Goal: Task Accomplishment & Management: Manage account settings

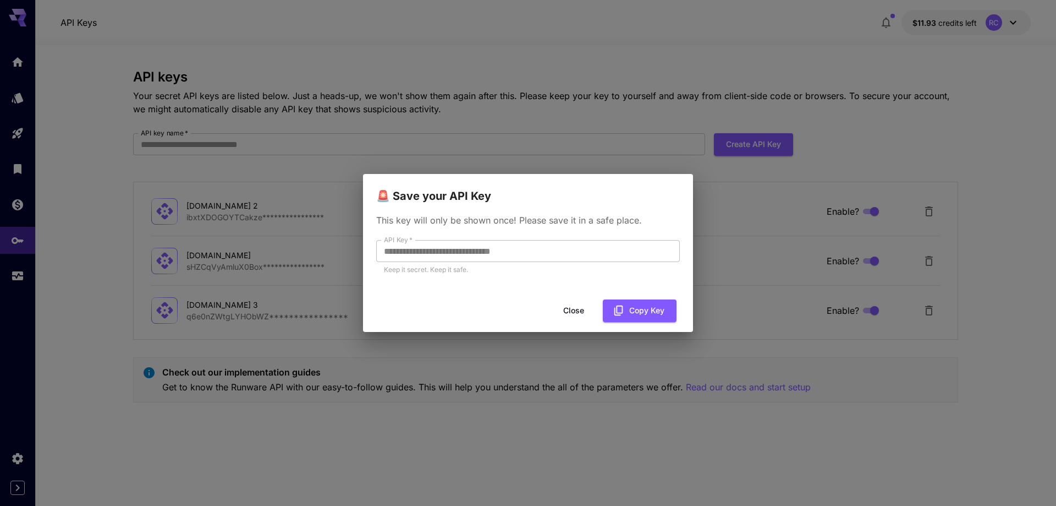
click at [59, 221] on div "**********" at bounding box center [528, 253] width 1056 height 506
click at [577, 308] on button "Close" at bounding box center [574, 310] width 50 height 23
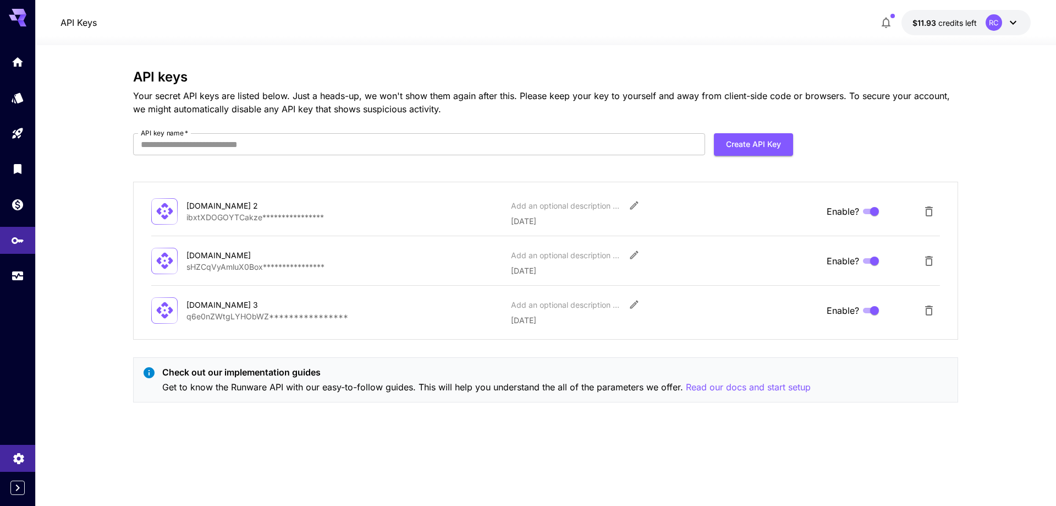
click at [24, 460] on icon "Settings" at bounding box center [18, 454] width 10 height 11
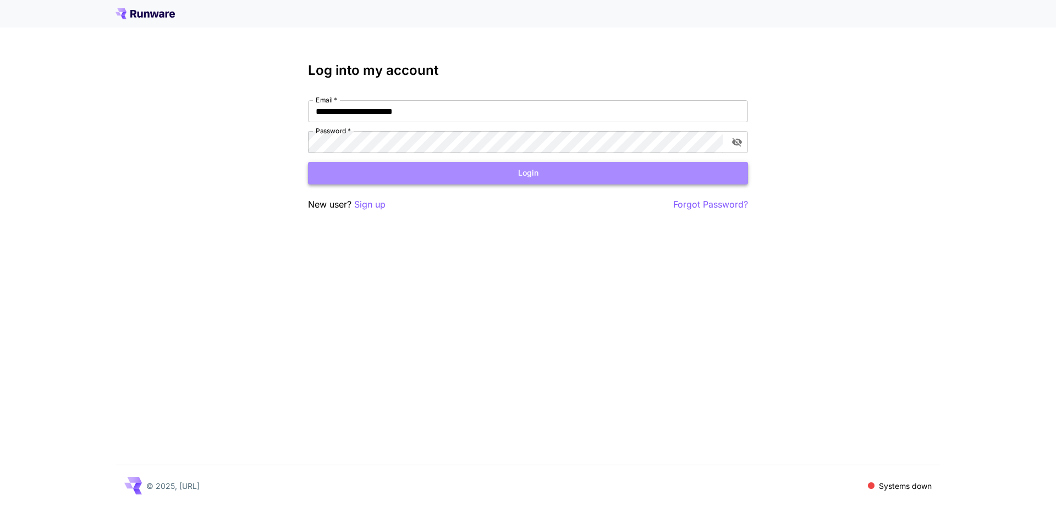
click at [517, 169] on button "Login" at bounding box center [528, 173] width 440 height 23
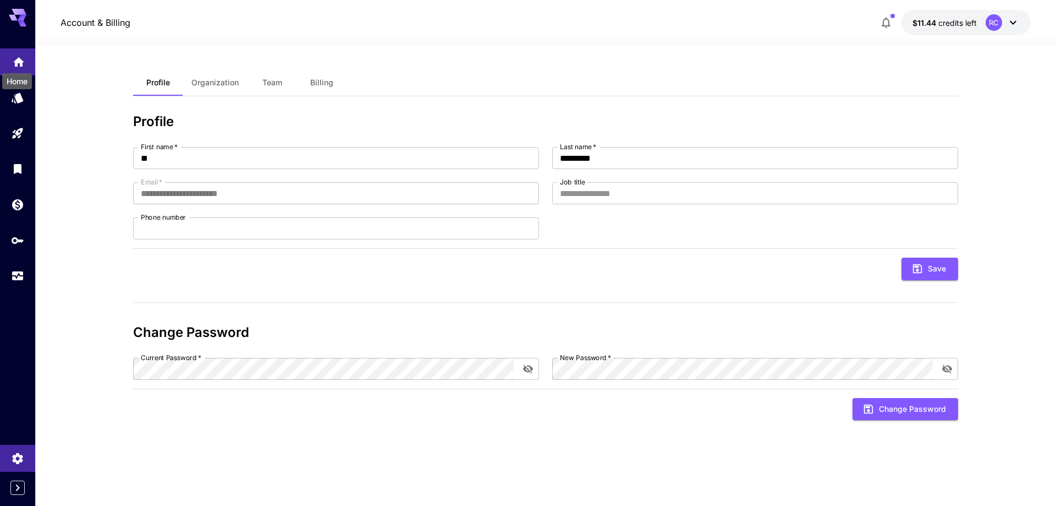
click at [13, 60] on icon "Home" at bounding box center [18, 58] width 13 height 13
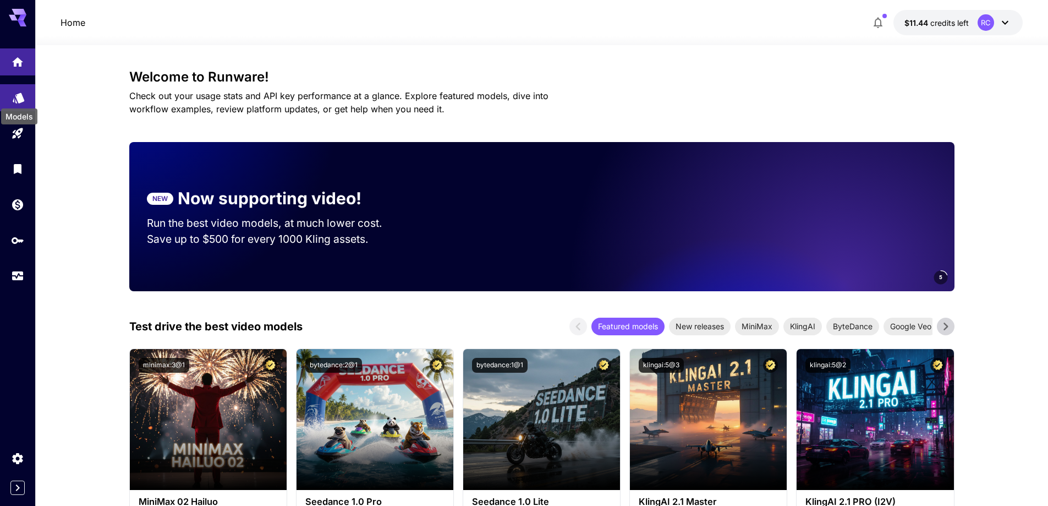
click at [19, 98] on icon "Models" at bounding box center [19, 94] width 12 height 10
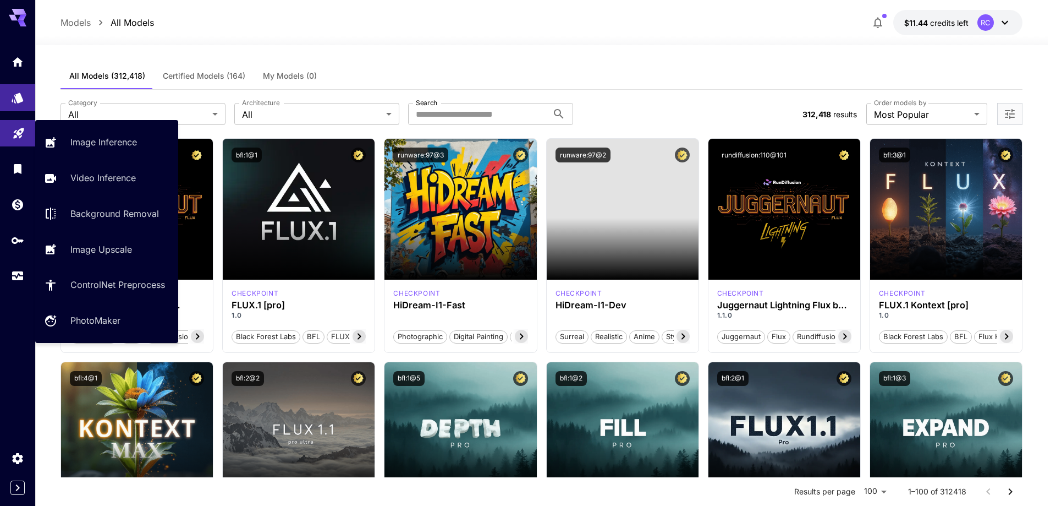
click at [18, 136] on icon "Playground" at bounding box center [18, 129] width 13 height 13
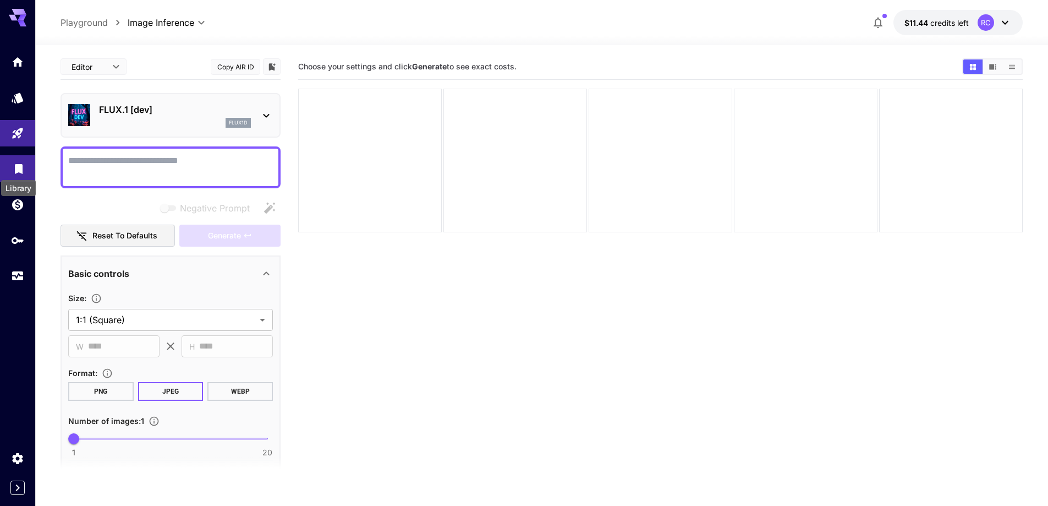
click at [19, 170] on icon "Library" at bounding box center [18, 165] width 13 height 13
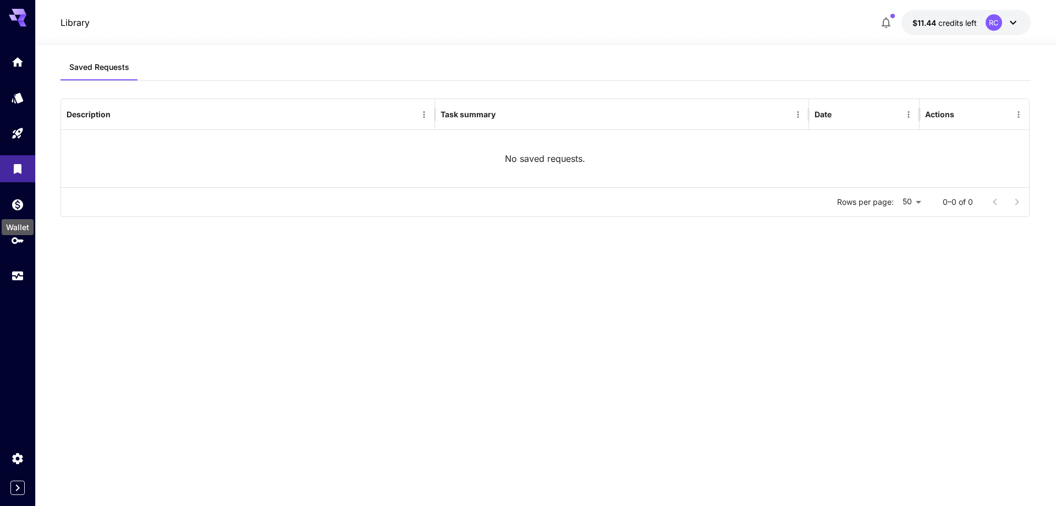
click at [15, 215] on div "Wallet" at bounding box center [18, 223] width 34 height 25
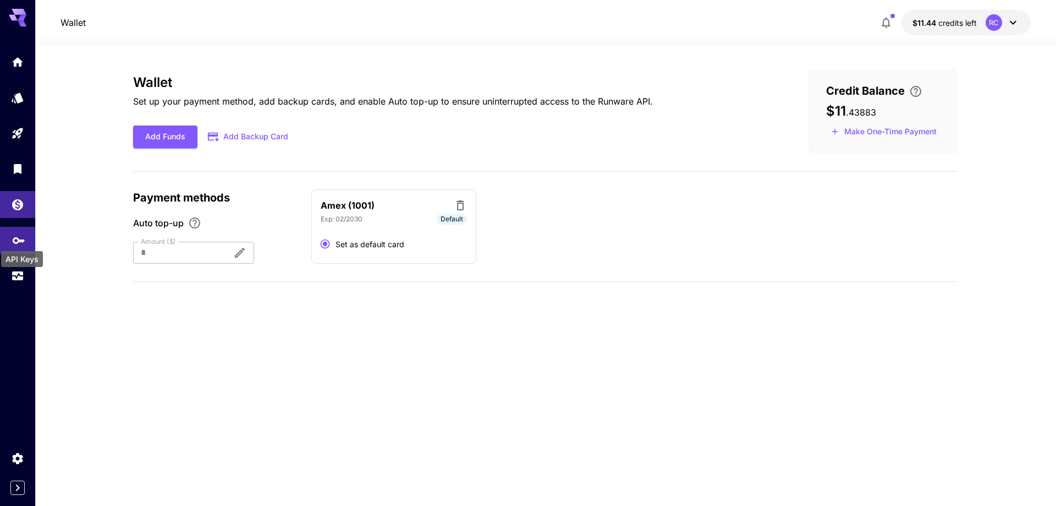
click at [17, 257] on div "API Keys" at bounding box center [22, 259] width 42 height 16
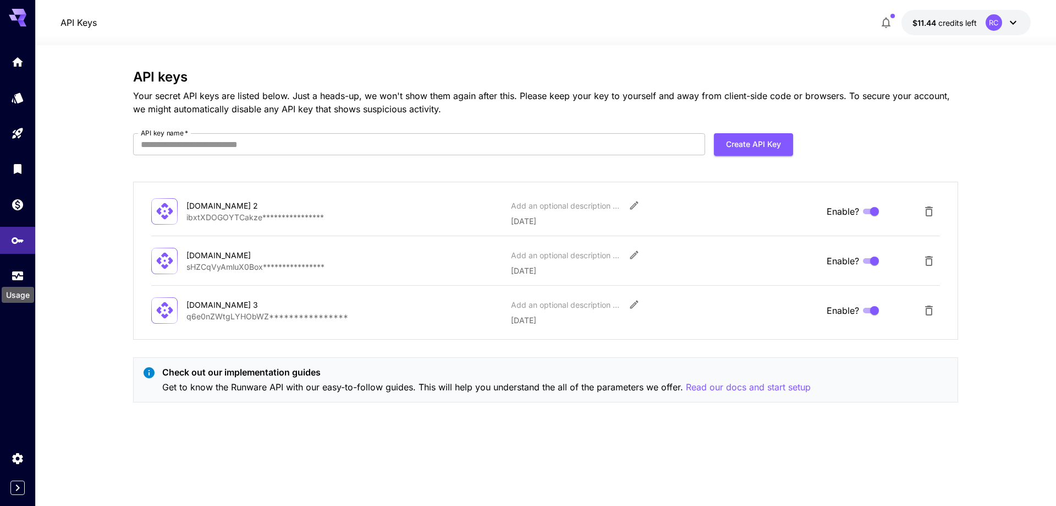
click at [23, 279] on div "Usage" at bounding box center [18, 291] width 35 height 25
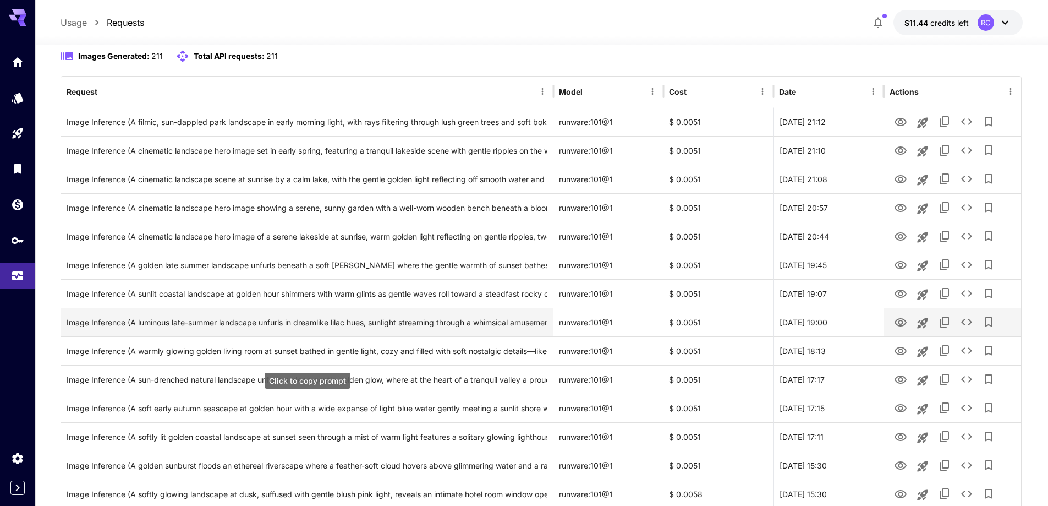
scroll to position [110, 0]
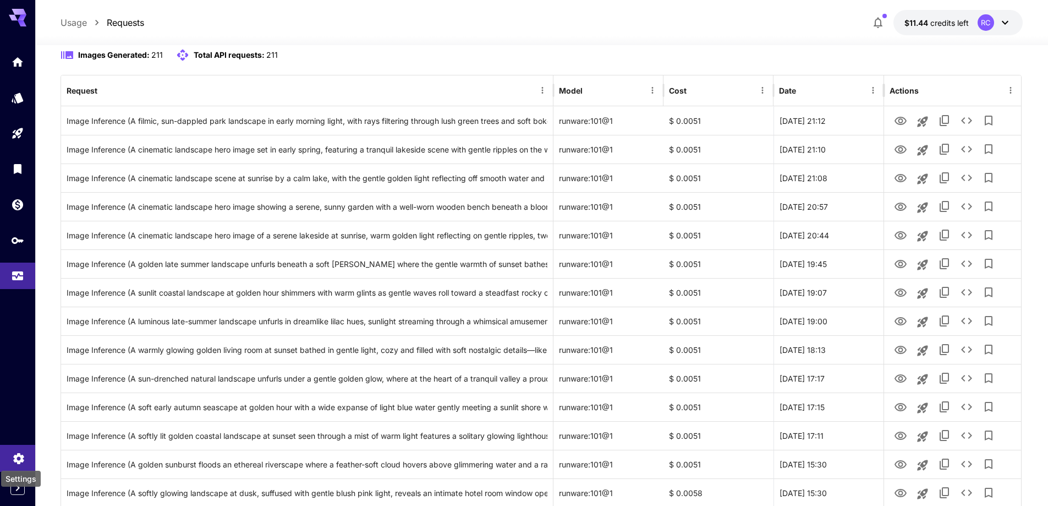
click at [23, 456] on icon "Settings" at bounding box center [18, 454] width 10 height 11
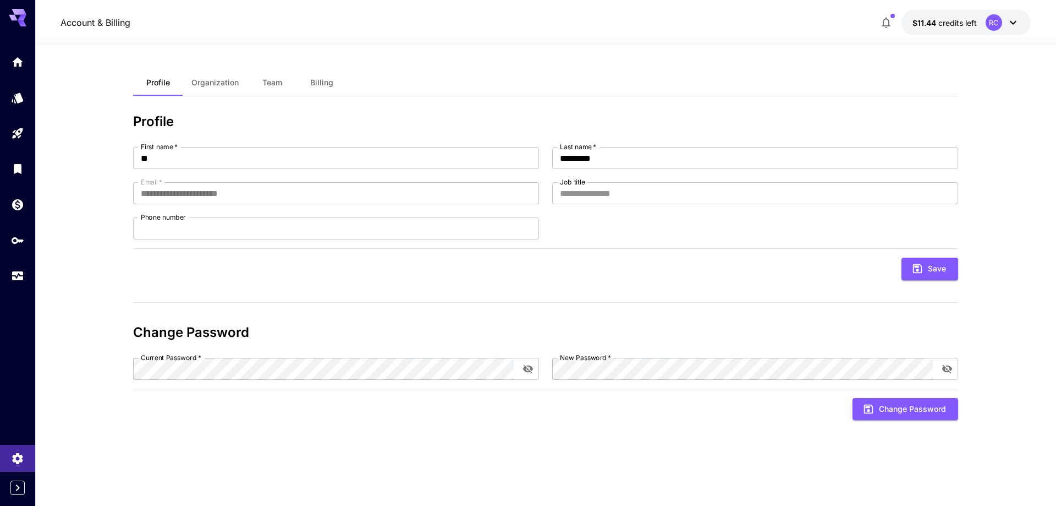
click at [228, 82] on span "Organization" at bounding box center [214, 83] width 47 height 10
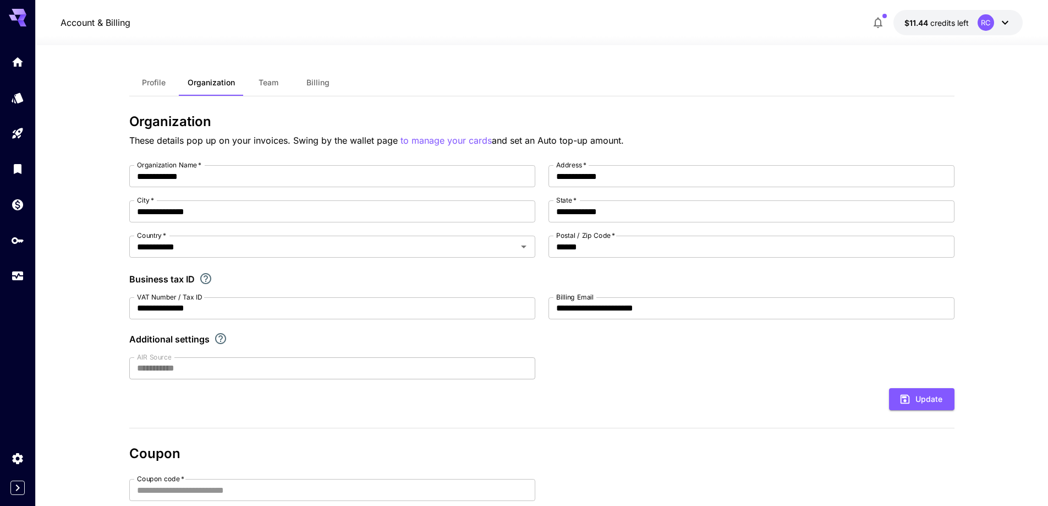
click at [317, 78] on span "Billing" at bounding box center [317, 83] width 23 height 10
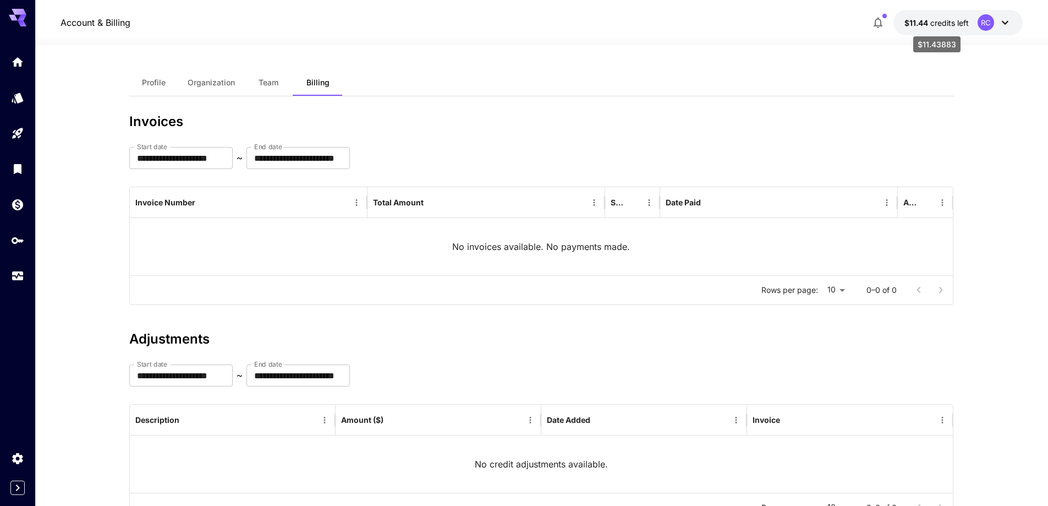
click at [939, 25] on span "credits left" at bounding box center [949, 22] width 39 height 9
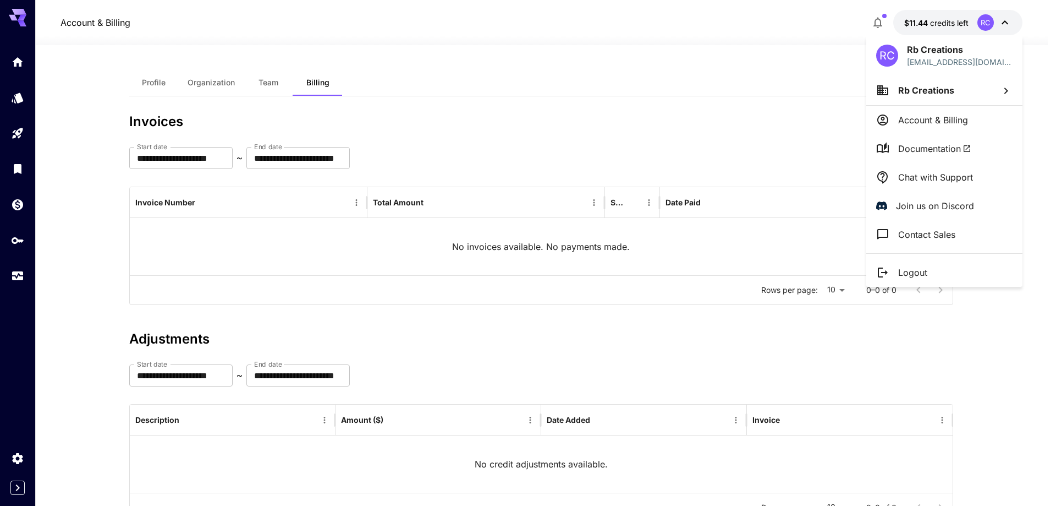
click at [486, 84] on div at bounding box center [528, 253] width 1056 height 506
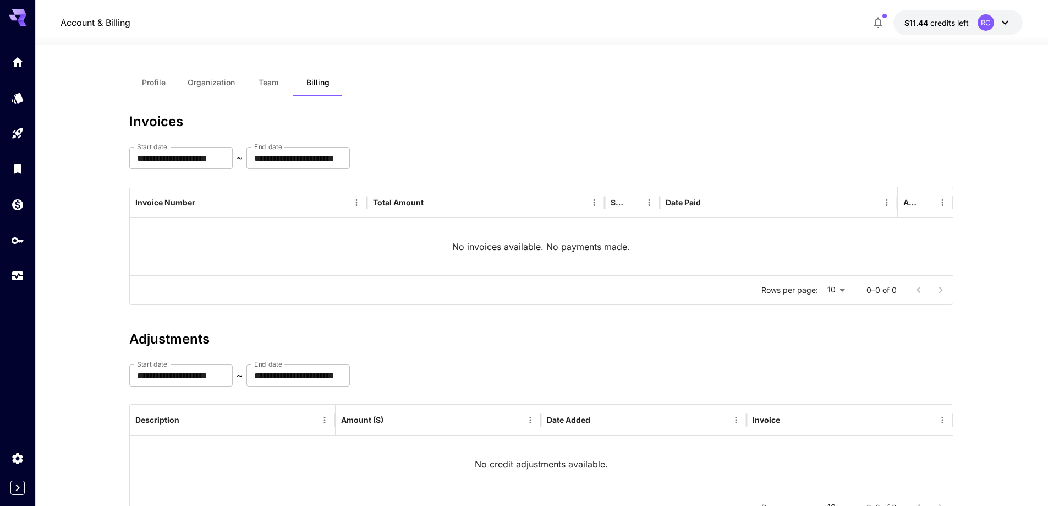
click at [1009, 22] on icon at bounding box center [1005, 22] width 13 height 13
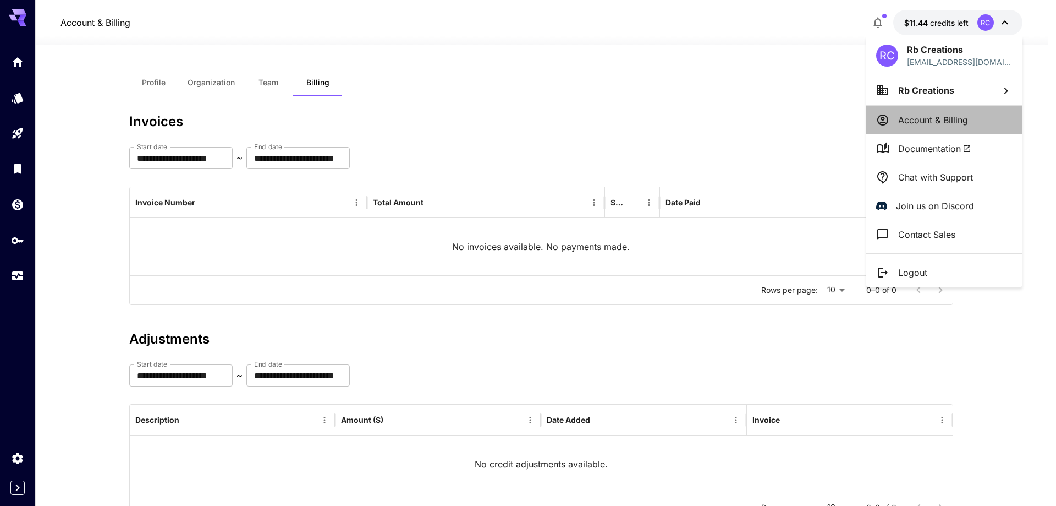
click at [952, 115] on p "Account & Billing" at bounding box center [933, 119] width 70 height 13
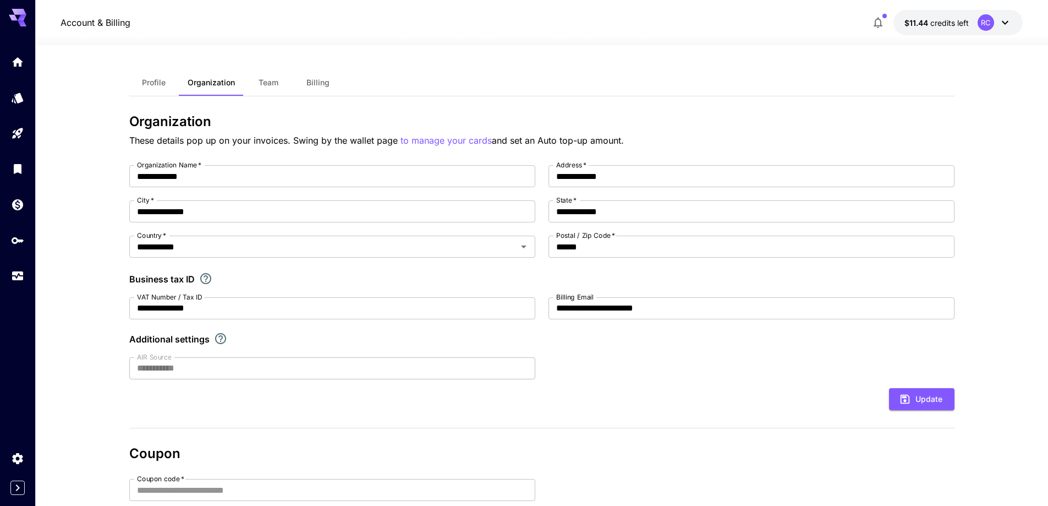
click at [278, 80] on button "Team" at bounding box center [269, 82] width 50 height 26
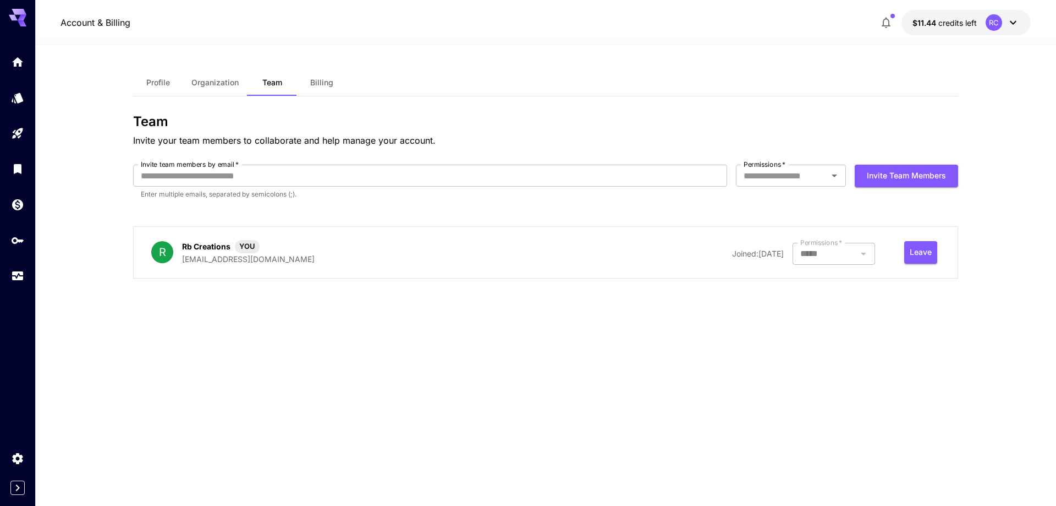
click at [332, 86] on span "Billing" at bounding box center [321, 83] width 23 height 10
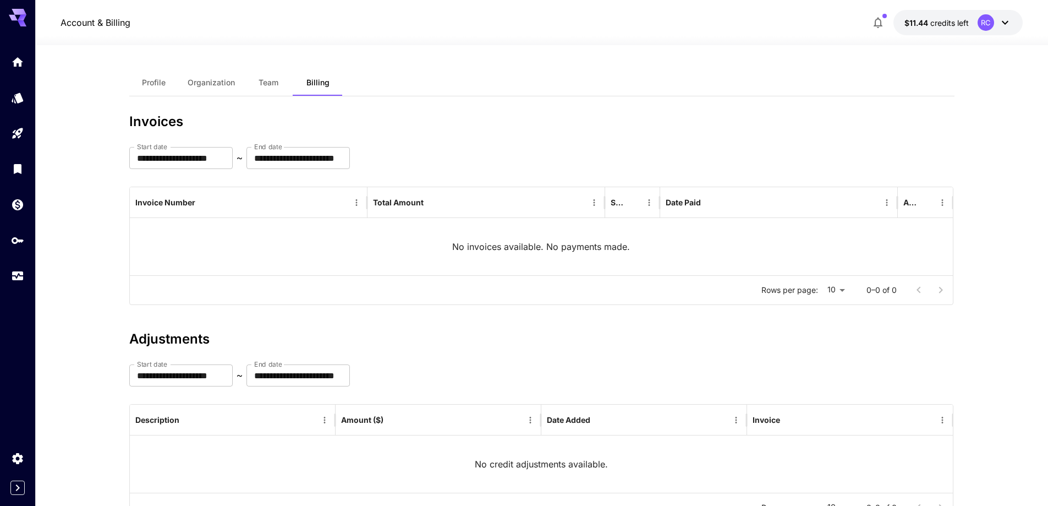
click at [169, 86] on button "Profile" at bounding box center [154, 82] width 50 height 26
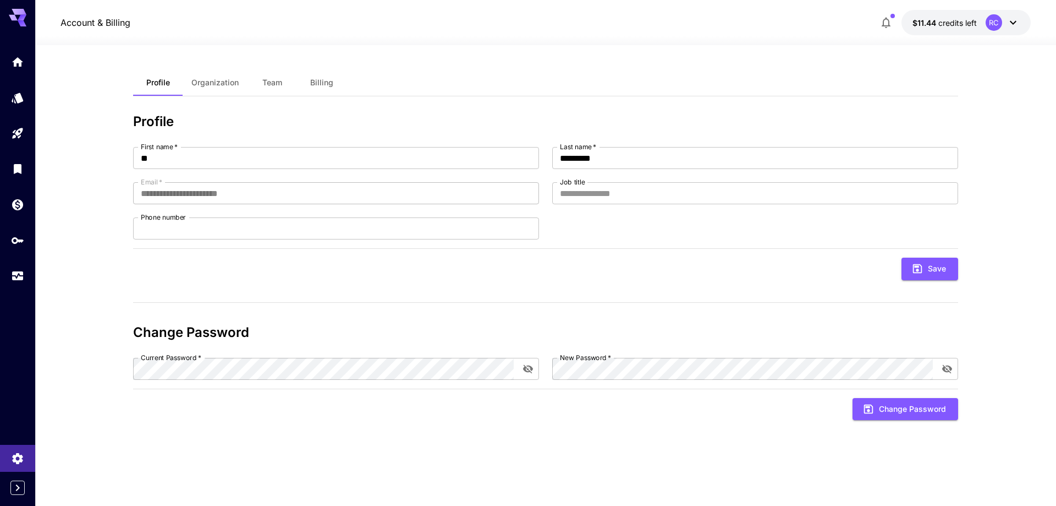
click at [22, 479] on div at bounding box center [17, 470] width 35 height 50
click at [21, 484] on icon "Expand sidebar" at bounding box center [17, 487] width 13 height 13
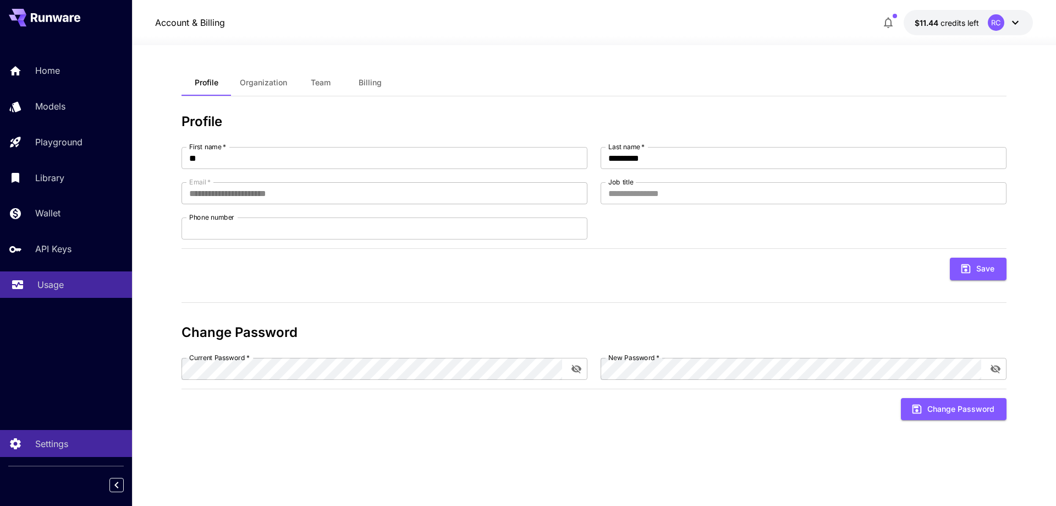
click at [33, 286] on link "Usage" at bounding box center [66, 284] width 132 height 27
